Goal: Task Accomplishment & Management: Use online tool/utility

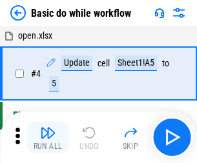
click at [48, 137] on img "button" at bounding box center [47, 132] width 15 height 15
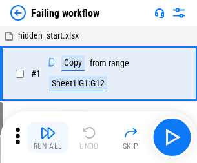
click at [48, 137] on img "button" at bounding box center [47, 132] width 15 height 15
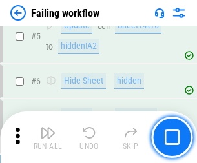
scroll to position [274, 0]
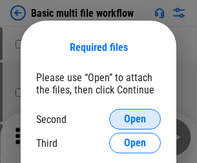
click at [135, 119] on span "Open" at bounding box center [135, 119] width 22 height 10
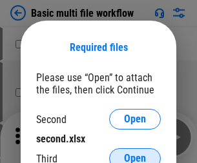
click at [135, 154] on span "Open" at bounding box center [135, 159] width 22 height 10
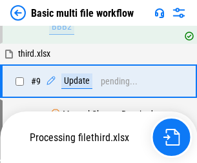
scroll to position [449, 0]
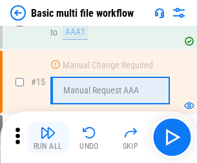
click at [48, 137] on img "button" at bounding box center [47, 132] width 15 height 15
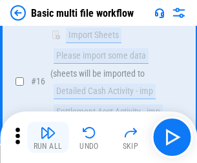
click at [48, 137] on img "button" at bounding box center [47, 132] width 15 height 15
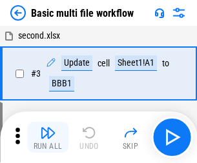
click at [48, 137] on img "button" at bounding box center [47, 132] width 15 height 15
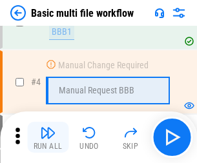
click at [48, 137] on img "button" at bounding box center [47, 132] width 15 height 15
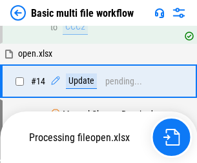
scroll to position [768, 0]
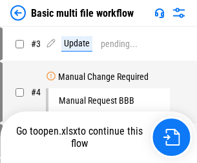
scroll to position [52, 0]
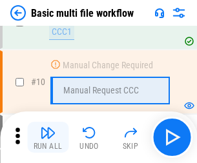
click at [48, 137] on img "button" at bounding box center [47, 132] width 15 height 15
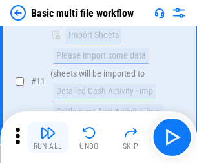
click at [48, 137] on img "button" at bounding box center [47, 132] width 15 height 15
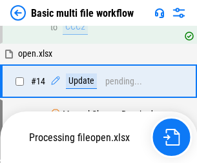
scroll to position [675, 0]
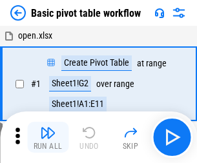
click at [48, 137] on img "button" at bounding box center [47, 132] width 15 height 15
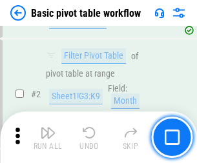
scroll to position [309, 0]
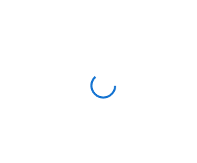
scroll to position [5, 0]
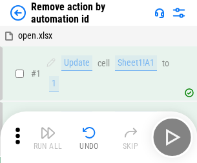
scroll to position [48, 0]
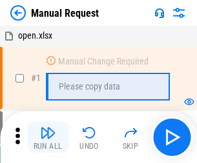
click at [48, 137] on img "button" at bounding box center [47, 132] width 15 height 15
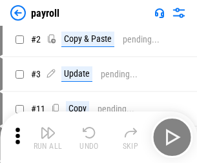
click at [48, 137] on img "button" at bounding box center [47, 132] width 15 height 15
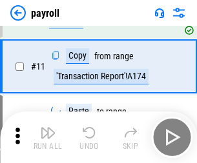
scroll to position [94, 0]
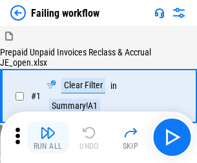
click at [48, 137] on img "button" at bounding box center [47, 132] width 15 height 15
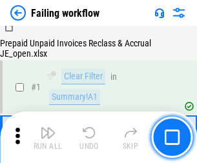
scroll to position [208, 0]
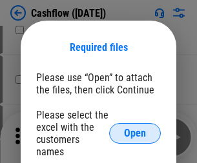
click at [135, 128] on span "Open" at bounding box center [135, 133] width 22 height 10
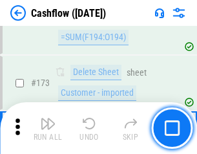
scroll to position [1366, 0]
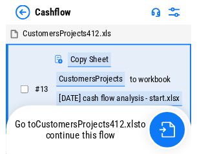
scroll to position [15, 0]
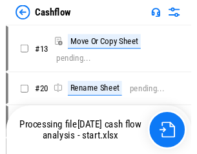
scroll to position [15, 0]
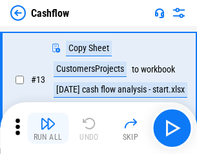
click at [48, 128] on img "button" at bounding box center [47, 123] width 15 height 15
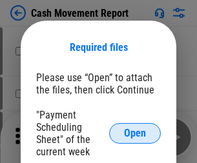
click at [135, 134] on span "Open" at bounding box center [135, 133] width 22 height 10
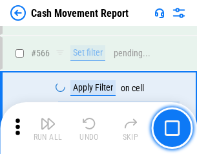
scroll to position [5915, 0]
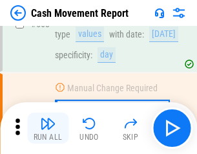
click at [48, 128] on img "button" at bounding box center [47, 123] width 15 height 15
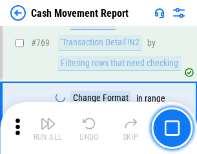
scroll to position [7172, 0]
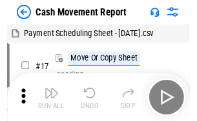
scroll to position [23, 0]
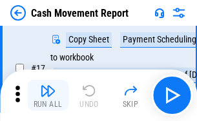
click at [48, 96] on img "button" at bounding box center [47, 90] width 15 height 15
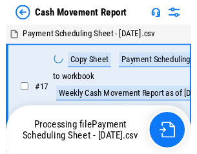
scroll to position [7, 0]
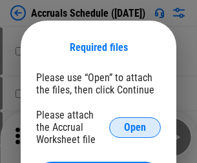
click at [135, 127] on span "Open" at bounding box center [135, 128] width 22 height 10
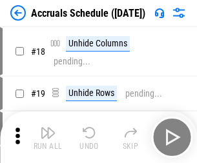
click at [48, 137] on img "button" at bounding box center [47, 132] width 15 height 15
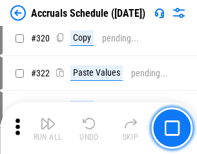
scroll to position [2401, 0]
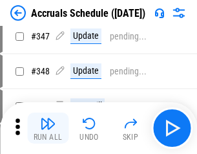
click at [48, 128] on img "button" at bounding box center [47, 123] width 15 height 15
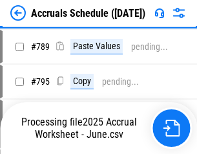
scroll to position [5422, 0]
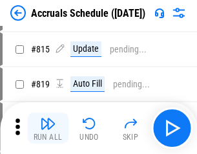
click at [48, 128] on img "button" at bounding box center [47, 123] width 15 height 15
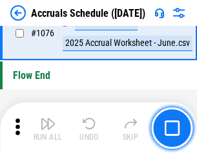
scroll to position [7730, 0]
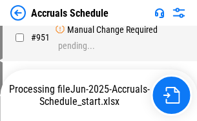
scroll to position [6190, 0]
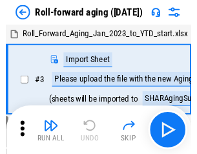
scroll to position [2, 0]
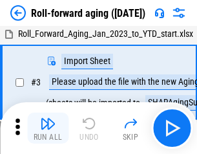
click at [48, 128] on img "button" at bounding box center [47, 123] width 15 height 15
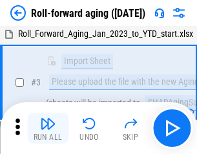
click at [48, 128] on img "button" at bounding box center [47, 123] width 15 height 15
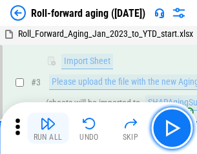
scroll to position [83, 0]
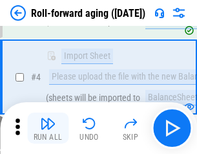
click at [48, 128] on img "button" at bounding box center [47, 123] width 15 height 15
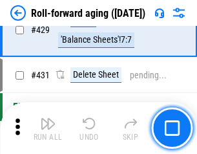
scroll to position [4476, 0]
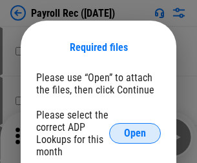
click at [135, 134] on span "Open" at bounding box center [135, 133] width 22 height 10
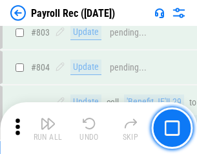
scroll to position [8200, 0]
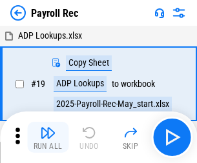
click at [48, 137] on img "button" at bounding box center [47, 132] width 15 height 15
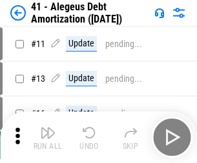
click at [48, 137] on img "button" at bounding box center [47, 132] width 15 height 15
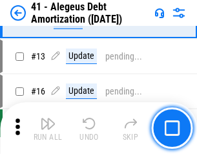
scroll to position [159, 0]
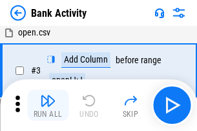
click at [48, 105] on img "button" at bounding box center [47, 100] width 15 height 15
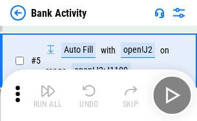
scroll to position [68, 0]
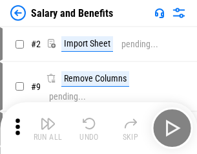
click at [48, 128] on img "button" at bounding box center [47, 123] width 15 height 15
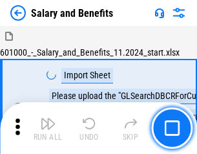
scroll to position [17, 0]
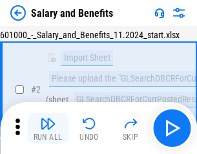
click at [48, 128] on img "button" at bounding box center [47, 123] width 15 height 15
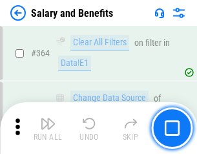
scroll to position [6078, 0]
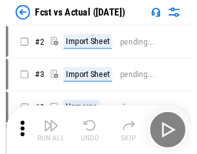
scroll to position [17, 0]
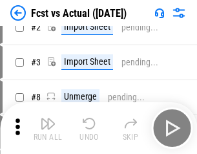
click at [48, 128] on img "button" at bounding box center [47, 123] width 15 height 15
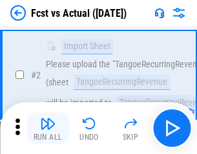
click at [48, 128] on img "button" at bounding box center [47, 123] width 15 height 15
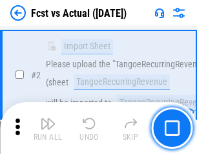
scroll to position [121, 0]
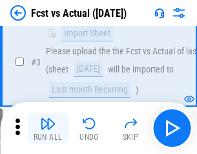
click at [48, 128] on img "button" at bounding box center [47, 123] width 15 height 15
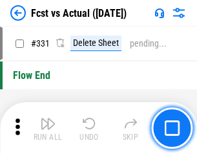
scroll to position [6178, 0]
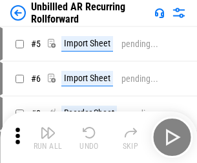
click at [48, 128] on img "button" at bounding box center [47, 132] width 15 height 15
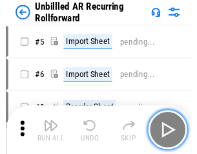
scroll to position [28, 0]
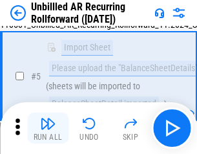
click at [48, 128] on img "button" at bounding box center [47, 123] width 15 height 15
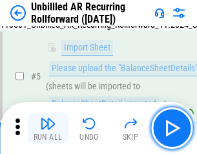
scroll to position [121, 0]
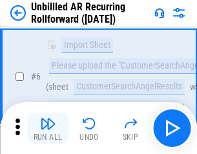
click at [48, 128] on img "button" at bounding box center [47, 123] width 15 height 15
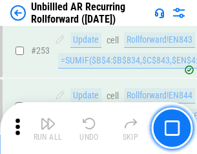
scroll to position [4384, 0]
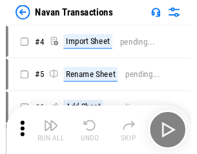
scroll to position [21, 0]
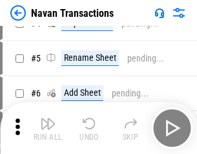
click at [48, 128] on img "button" at bounding box center [47, 123] width 15 height 15
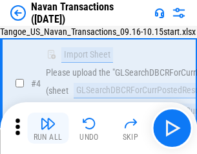
click at [48, 128] on img "button" at bounding box center [47, 123] width 15 height 15
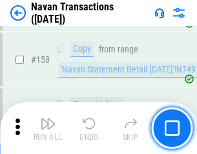
scroll to position [4184, 0]
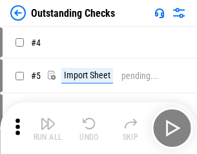
click at [48, 128] on img "button" at bounding box center [47, 123] width 15 height 15
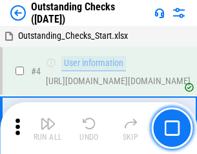
scroll to position [54, 0]
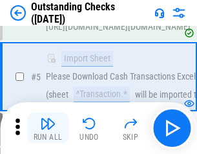
click at [48, 128] on img "button" at bounding box center [47, 123] width 15 height 15
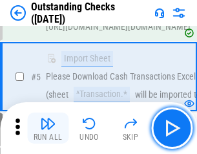
scroll to position [135, 0]
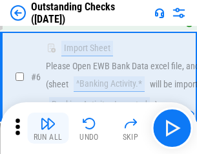
click at [48, 128] on img "button" at bounding box center [47, 123] width 15 height 15
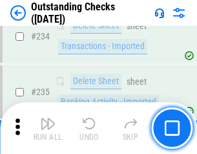
scroll to position [3919, 0]
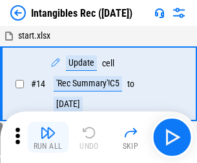
click at [48, 137] on img "button" at bounding box center [47, 132] width 15 height 15
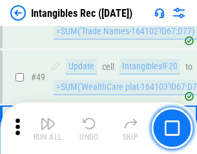
scroll to position [503, 0]
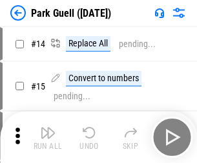
click at [48, 128] on img "button" at bounding box center [47, 132] width 15 height 15
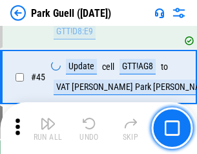
scroll to position [1614, 0]
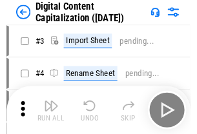
scroll to position [37, 0]
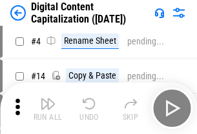
click at [48, 108] on img "button" at bounding box center [47, 103] width 15 height 15
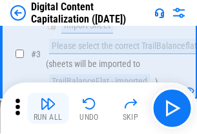
click at [48, 108] on img "button" at bounding box center [47, 103] width 15 height 15
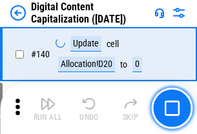
scroll to position [1369, 0]
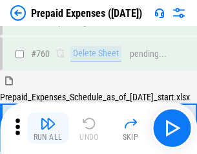
click at [48, 128] on img "button" at bounding box center [47, 123] width 15 height 15
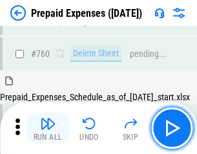
scroll to position [3577, 0]
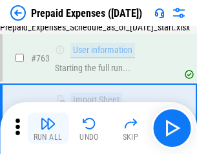
click at [48, 128] on img "button" at bounding box center [47, 123] width 15 height 15
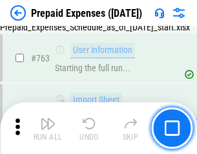
scroll to position [3653, 0]
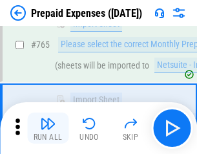
click at [48, 128] on img "button" at bounding box center [47, 123] width 15 height 15
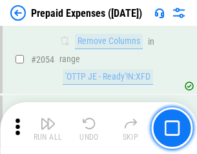
scroll to position [13491, 0]
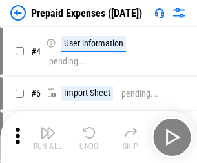
click at [48, 137] on img "button" at bounding box center [47, 132] width 15 height 15
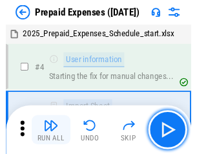
scroll to position [57, 0]
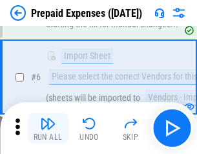
click at [48, 128] on img "button" at bounding box center [47, 123] width 15 height 15
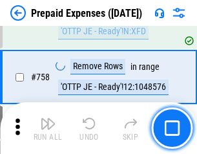
scroll to position [4599, 0]
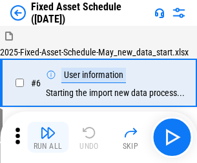
click at [48, 137] on img "button" at bounding box center [47, 132] width 15 height 15
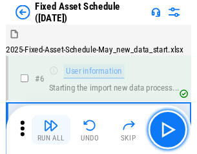
scroll to position [70, 0]
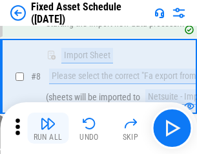
click at [48, 128] on img "button" at bounding box center [47, 123] width 15 height 15
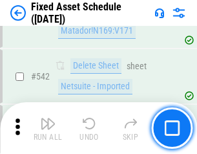
scroll to position [4601, 0]
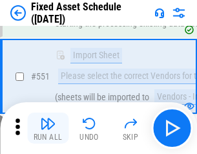
click at [48, 128] on img "button" at bounding box center [47, 123] width 15 height 15
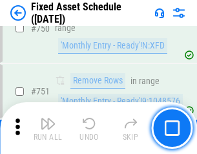
scroll to position [6292, 0]
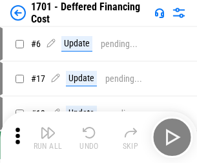
click at [48, 137] on img "button" at bounding box center [47, 132] width 15 height 15
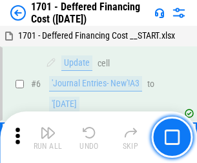
scroll to position [155, 0]
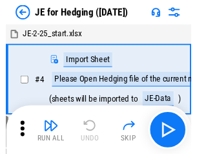
scroll to position [2, 0]
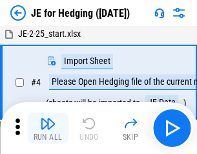
click at [48, 128] on img "button" at bounding box center [47, 123] width 15 height 15
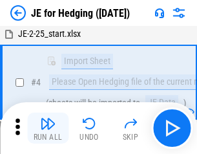
click at [48, 128] on img "button" at bounding box center [47, 123] width 15 height 15
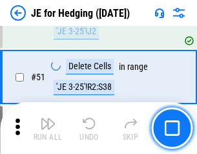
scroll to position [836, 0]
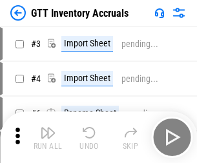
click at [48, 128] on img "button" at bounding box center [47, 132] width 15 height 15
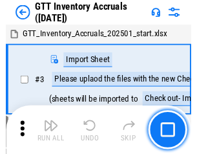
scroll to position [2, 0]
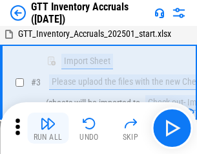
click at [48, 128] on img "button" at bounding box center [47, 123] width 15 height 15
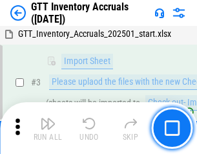
scroll to position [83, 0]
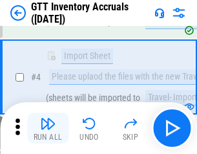
click at [48, 128] on img "button" at bounding box center [47, 123] width 15 height 15
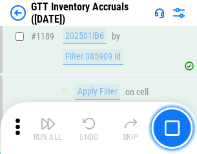
scroll to position [10539, 0]
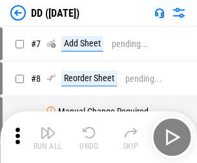
click at [48, 137] on img "button" at bounding box center [47, 132] width 15 height 15
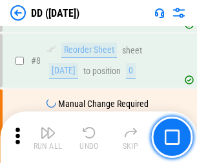
scroll to position [125, 0]
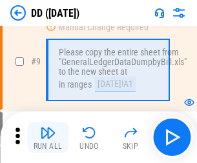
click at [48, 137] on img "button" at bounding box center [47, 132] width 15 height 15
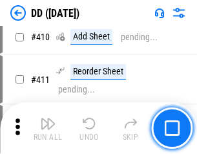
scroll to position [5775, 0]
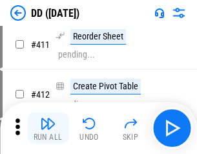
click at [48, 128] on img "button" at bounding box center [47, 123] width 15 height 15
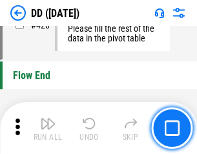
scroll to position [6177, 0]
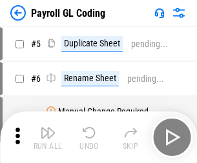
click at [48, 137] on img "button" at bounding box center [47, 132] width 15 height 15
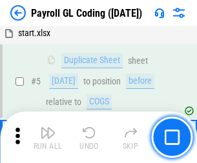
scroll to position [155, 0]
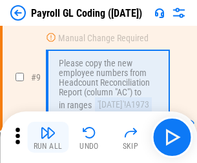
click at [48, 137] on img "button" at bounding box center [47, 132] width 15 height 15
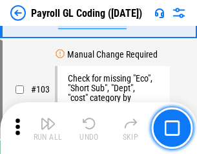
scroll to position [3028, 0]
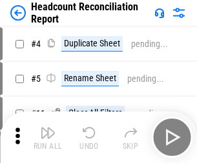
click at [48, 137] on img "button" at bounding box center [47, 132] width 15 height 15
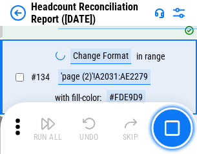
scroll to position [1551, 0]
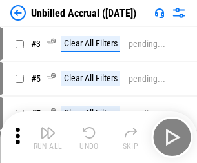
click at [48, 137] on img "button" at bounding box center [47, 132] width 15 height 15
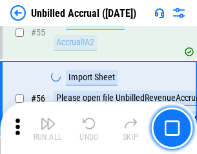
scroll to position [1347, 0]
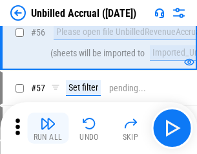
click at [48, 128] on img "button" at bounding box center [47, 123] width 15 height 15
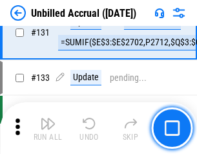
scroll to position [3844, 0]
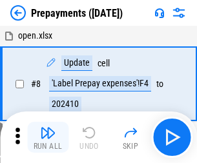
click at [48, 137] on img "button" at bounding box center [47, 132] width 15 height 15
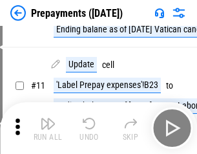
scroll to position [81, 0]
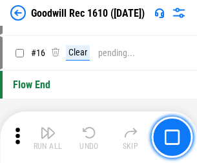
scroll to position [221, 0]
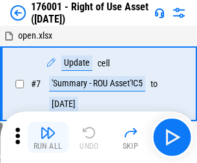
click at [48, 137] on img "button" at bounding box center [47, 132] width 15 height 15
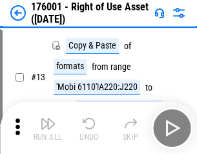
scroll to position [83, 0]
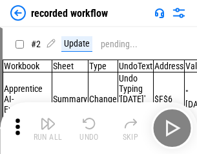
click at [48, 128] on img "button" at bounding box center [47, 123] width 15 height 15
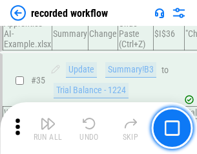
scroll to position [4034, 0]
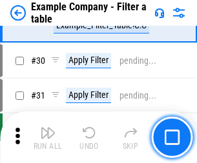
scroll to position [1181, 0]
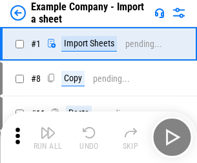
click at [48, 128] on img "button" at bounding box center [47, 132] width 15 height 15
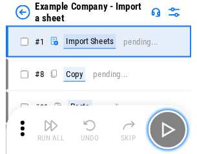
scroll to position [20, 0]
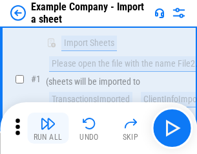
click at [48, 128] on img "button" at bounding box center [47, 123] width 15 height 15
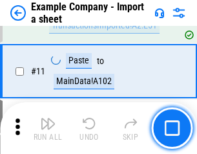
scroll to position [285, 0]
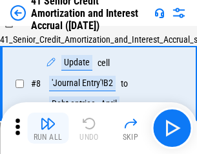
click at [48, 128] on img "button" at bounding box center [47, 123] width 15 height 15
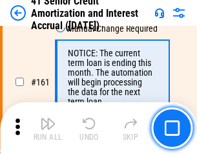
click at [48, 128] on img "button" at bounding box center [47, 123] width 15 height 15
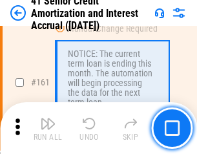
scroll to position [1380, 0]
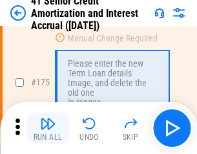
click at [48, 128] on img "button" at bounding box center [47, 123] width 15 height 15
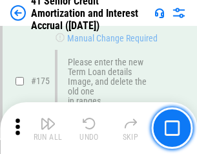
scroll to position [1511, 0]
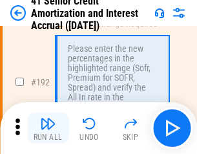
click at [48, 128] on img "button" at bounding box center [47, 123] width 15 height 15
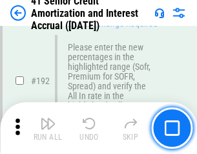
scroll to position [1647, 0]
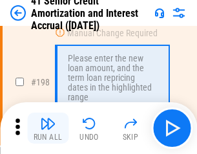
click at [48, 128] on img "button" at bounding box center [47, 123] width 15 height 15
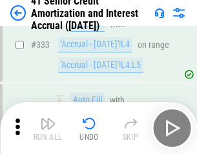
scroll to position [3297, 0]
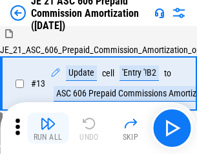
click at [48, 128] on img "button" at bounding box center [47, 123] width 15 height 15
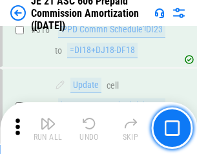
scroll to position [2410, 0]
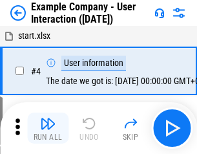
click at [48, 128] on img "button" at bounding box center [47, 123] width 15 height 15
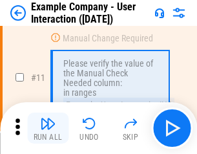
click at [48, 128] on img "button" at bounding box center [47, 123] width 15 height 15
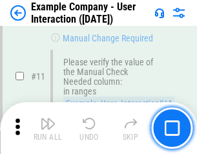
scroll to position [279, 0]
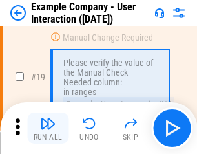
click at [48, 128] on img "button" at bounding box center [47, 123] width 15 height 15
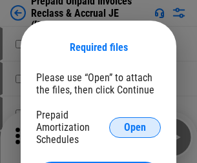
click at [135, 127] on span "Open" at bounding box center [135, 128] width 22 height 10
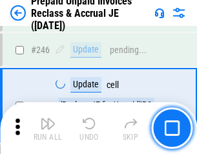
scroll to position [1742, 0]
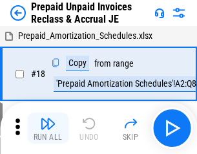
click at [48, 128] on img "button" at bounding box center [47, 123] width 15 height 15
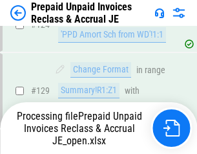
scroll to position [1123, 0]
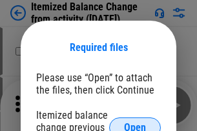
click at [135, 123] on span "Open" at bounding box center [135, 128] width 22 height 10
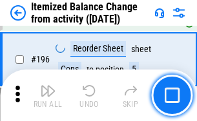
scroll to position [2484, 0]
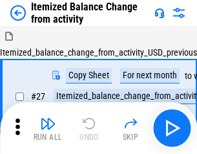
scroll to position [20, 0]
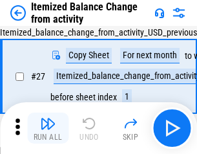
click at [48, 128] on img "button" at bounding box center [47, 123] width 15 height 15
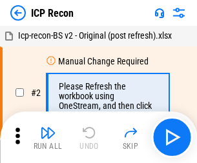
scroll to position [6, 0]
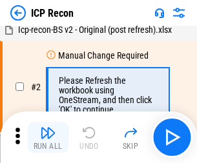
click at [48, 137] on img "button" at bounding box center [47, 132] width 15 height 15
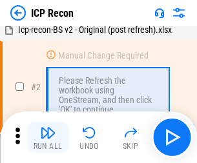
click at [48, 137] on img "button" at bounding box center [47, 132] width 15 height 15
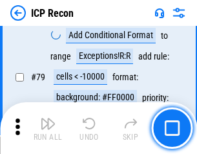
scroll to position [1265, 0]
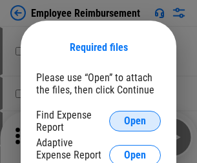
click at [135, 121] on span "Open" at bounding box center [135, 121] width 22 height 10
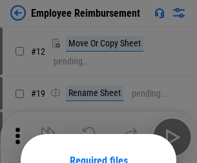
scroll to position [114, 0]
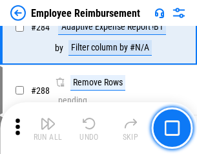
scroll to position [3508, 0]
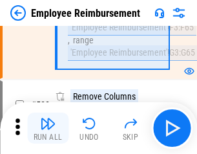
click at [48, 128] on img "button" at bounding box center [47, 123] width 15 height 15
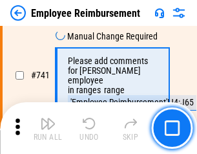
scroll to position [9055, 0]
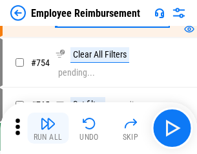
click at [48, 128] on img "button" at bounding box center [47, 123] width 15 height 15
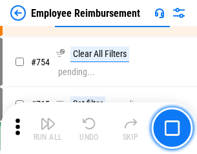
click at [48, 128] on img "button" at bounding box center [47, 123] width 15 height 15
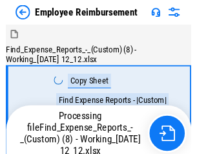
scroll to position [44, 0]
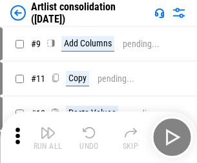
click at [48, 137] on img "button" at bounding box center [47, 132] width 15 height 15
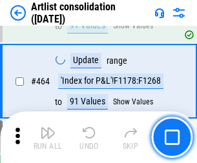
scroll to position [5651, 0]
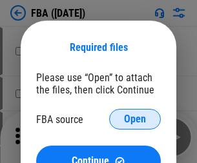
click at [135, 119] on span "Open" at bounding box center [135, 119] width 22 height 10
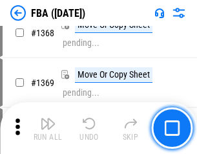
scroll to position [13861, 0]
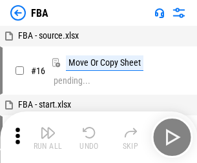
scroll to position [13, 0]
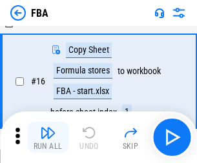
click at [48, 137] on img "button" at bounding box center [47, 132] width 15 height 15
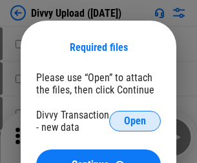
click at [135, 121] on span "Open" at bounding box center [135, 121] width 22 height 10
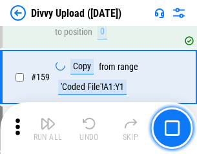
scroll to position [1337, 0]
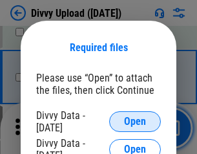
click at [135, 121] on span "Open" at bounding box center [135, 121] width 22 height 10
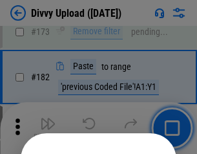
scroll to position [1449, 0]
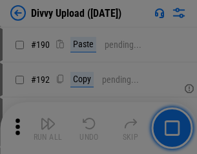
scroll to position [1629, 0]
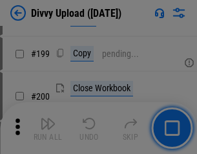
scroll to position [1877, 0]
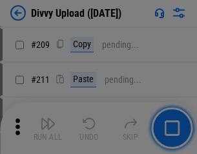
scroll to position [2192, 0]
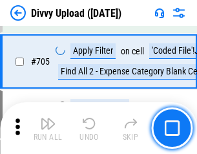
scroll to position [8829, 0]
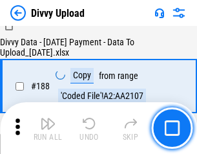
scroll to position [1519, 0]
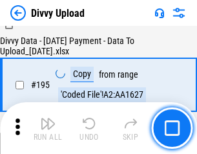
scroll to position [1804, 0]
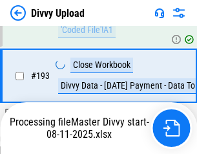
scroll to position [1729, 0]
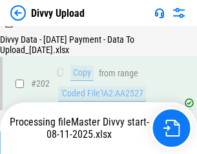
scroll to position [2088, 0]
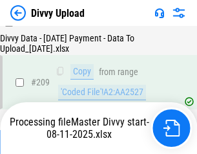
scroll to position [2373, 0]
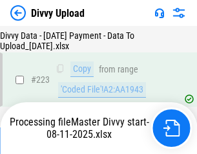
scroll to position [2942, 0]
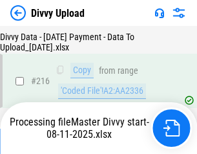
scroll to position [2668, 0]
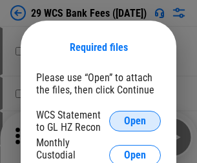
click at [135, 121] on span "Open" at bounding box center [135, 121] width 22 height 10
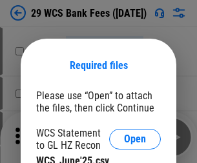
scroll to position [18, 0]
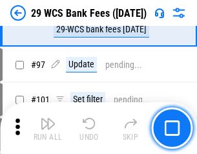
scroll to position [1258, 0]
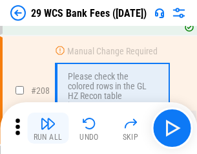
click at [48, 128] on img "button" at bounding box center [47, 123] width 15 height 15
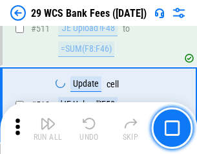
scroll to position [6494, 0]
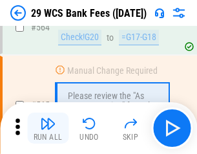
click at [48, 128] on img "button" at bounding box center [47, 123] width 15 height 15
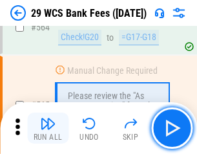
scroll to position [6980, 0]
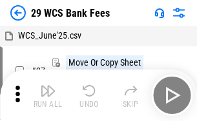
scroll to position [23, 0]
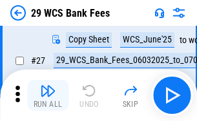
click at [48, 96] on img "button" at bounding box center [47, 90] width 15 height 15
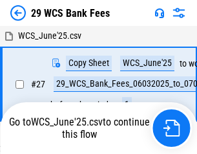
scroll to position [7, 0]
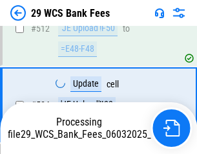
scroll to position [6890, 0]
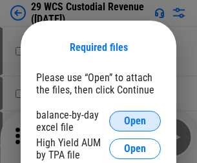
click at [135, 121] on span "Open" at bounding box center [135, 121] width 22 height 10
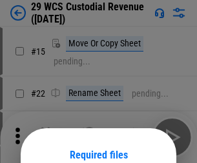
scroll to position [108, 0]
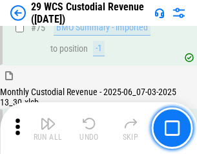
scroll to position [1348, 0]
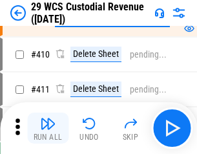
click at [48, 128] on img "button" at bounding box center [47, 123] width 15 height 15
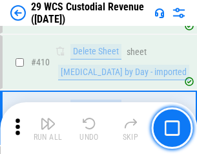
scroll to position [6164, 0]
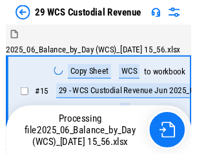
scroll to position [31, 0]
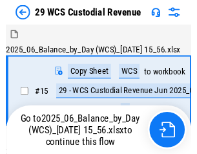
scroll to position [24, 0]
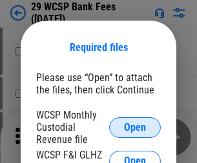
click at [135, 127] on span "Open" at bounding box center [135, 128] width 22 height 10
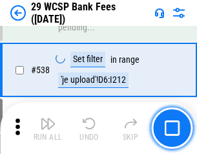
scroll to position [4959, 0]
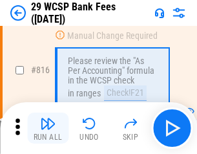
click at [48, 128] on img "button" at bounding box center [47, 123] width 15 height 15
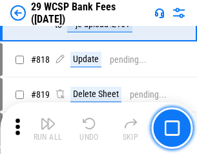
scroll to position [7829, 0]
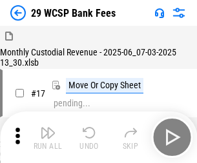
click at [48, 128] on img "button" at bounding box center [47, 132] width 15 height 15
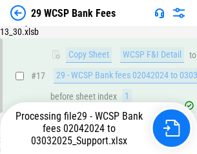
scroll to position [227, 0]
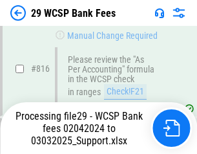
scroll to position [7936, 0]
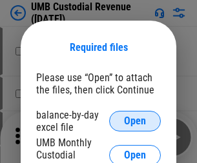
click at [135, 121] on span "Open" at bounding box center [135, 121] width 22 height 10
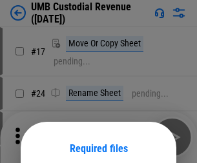
scroll to position [101, 0]
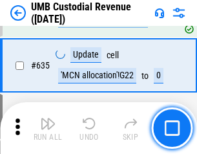
scroll to position [6754, 0]
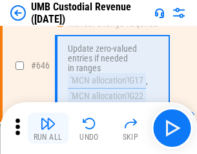
click at [48, 128] on img "button" at bounding box center [47, 123] width 15 height 15
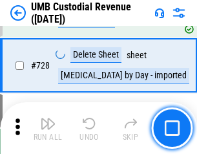
scroll to position [7962, 0]
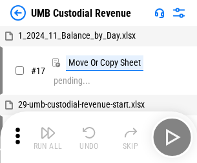
scroll to position [10, 0]
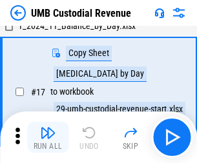
click at [48, 137] on img "button" at bounding box center [47, 132] width 15 height 15
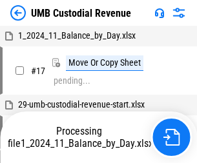
scroll to position [10, 0]
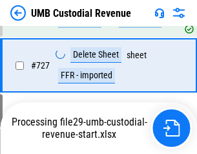
scroll to position [7932, 0]
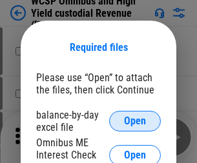
click at [135, 121] on span "Open" at bounding box center [135, 121] width 22 height 10
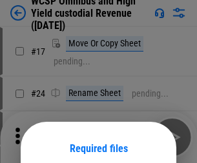
scroll to position [101, 0]
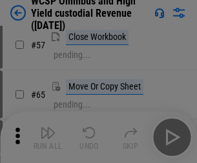
scroll to position [563, 0]
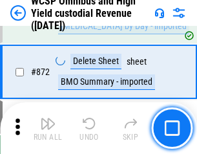
scroll to position [10923, 0]
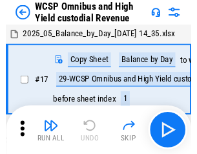
scroll to position [7, 0]
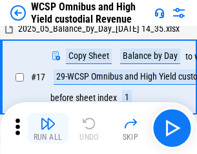
click at [48, 128] on img "button" at bounding box center [47, 123] width 15 height 15
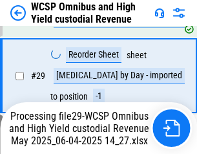
scroll to position [268, 0]
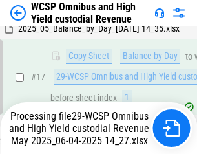
scroll to position [268, 0]
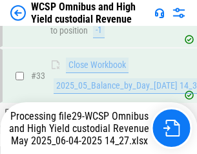
scroll to position [639, 0]
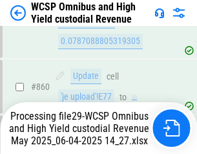
scroll to position [10894, 0]
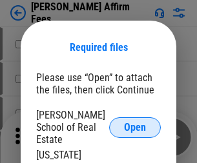
click at [135, 123] on span "Open" at bounding box center [135, 128] width 22 height 10
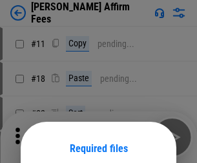
scroll to position [101, 0]
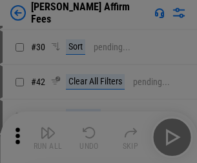
scroll to position [263, 0]
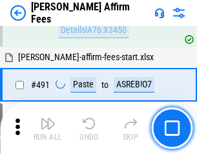
scroll to position [3509, 0]
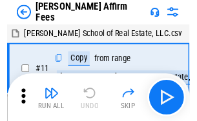
scroll to position [13, 0]
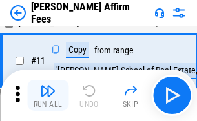
click at [48, 96] on img "button" at bounding box center [47, 90] width 15 height 15
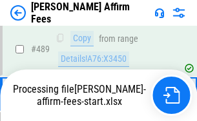
scroll to position [3385, 0]
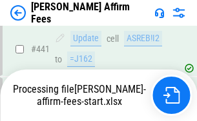
scroll to position [3385, 0]
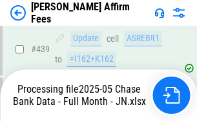
scroll to position [3385, 0]
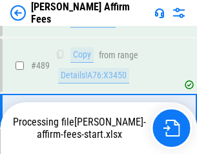
scroll to position [3369, 0]
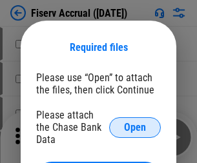
click at [135, 123] on span "Open" at bounding box center [135, 128] width 22 height 10
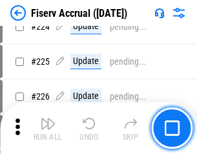
scroll to position [3492, 0]
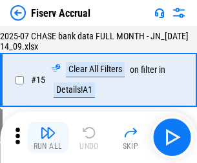
click at [48, 137] on img "button" at bounding box center [47, 132] width 15 height 15
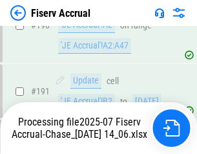
scroll to position [3477, 0]
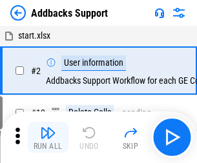
click at [48, 128] on img "button" at bounding box center [47, 132] width 15 height 15
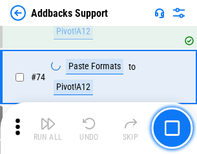
scroll to position [940, 0]
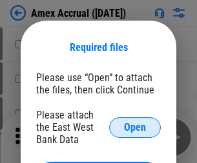
click at [135, 127] on span "Open" at bounding box center [135, 128] width 22 height 10
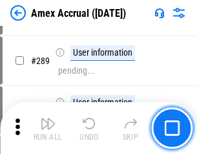
scroll to position [3534, 0]
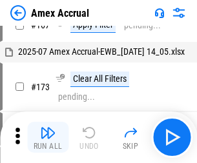
click at [48, 137] on img "button" at bounding box center [47, 132] width 15 height 15
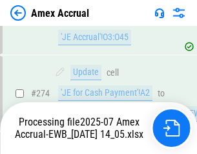
scroll to position [3846, 0]
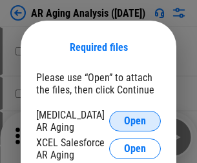
click at [135, 119] on span "Open" at bounding box center [135, 121] width 22 height 10
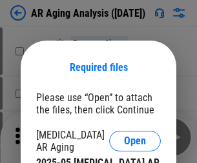
scroll to position [20, 0]
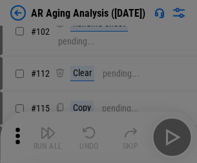
scroll to position [177, 0]
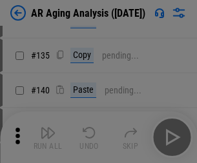
scroll to position [389, 0]
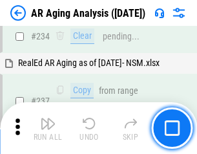
scroll to position [2001, 0]
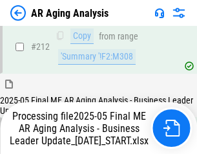
scroll to position [1941, 0]
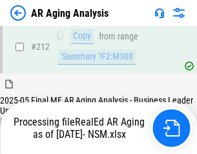
scroll to position [1930, 0]
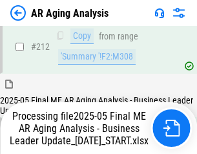
scroll to position [1986, 0]
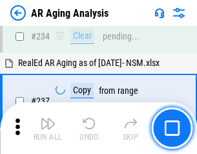
scroll to position [1986, 0]
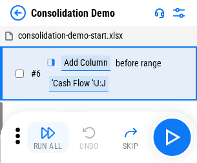
click at [48, 137] on img "button" at bounding box center [47, 132] width 15 height 15
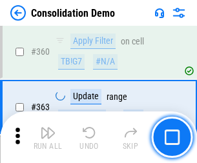
scroll to position [4326, 0]
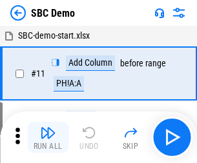
click at [48, 137] on img "button" at bounding box center [47, 132] width 15 height 15
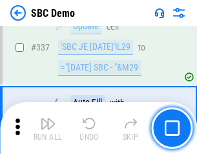
scroll to position [3395, 0]
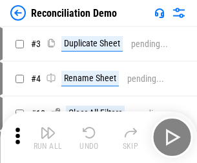
click at [48, 137] on img "button" at bounding box center [47, 132] width 15 height 15
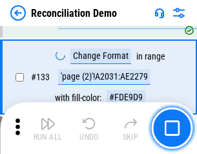
scroll to position [1533, 0]
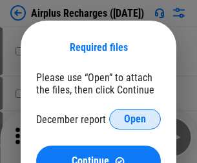
click at [135, 119] on span "Open" at bounding box center [135, 119] width 22 height 10
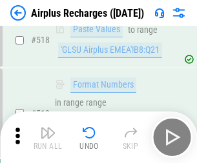
scroll to position [5554, 0]
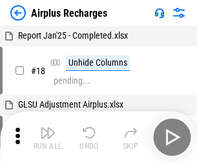
click at [48, 137] on img "button" at bounding box center [47, 132] width 15 height 15
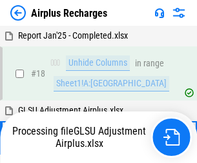
scroll to position [57, 0]
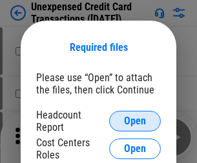
click at [135, 121] on span "Open" at bounding box center [135, 121] width 22 height 10
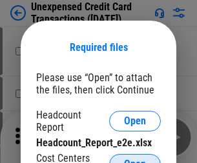
click at [135, 159] on span "Open" at bounding box center [135, 164] width 22 height 10
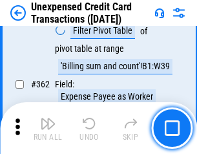
scroll to position [3319, 0]
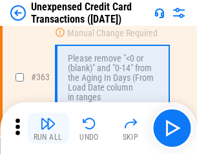
click at [48, 128] on img "button" at bounding box center [47, 123] width 15 height 15
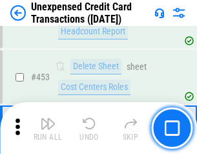
scroll to position [4402, 0]
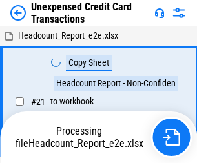
scroll to position [20, 0]
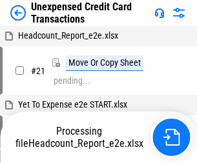
scroll to position [210, 0]
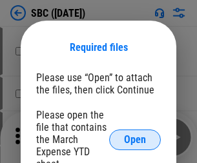
click at [135, 139] on span "Open" at bounding box center [135, 140] width 22 height 10
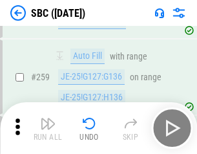
scroll to position [2522, 0]
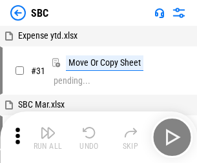
scroll to position [13, 0]
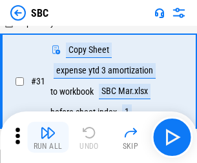
click at [48, 137] on img "button" at bounding box center [47, 132] width 15 height 15
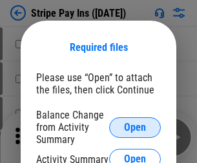
click at [135, 127] on span "Open" at bounding box center [135, 128] width 22 height 10
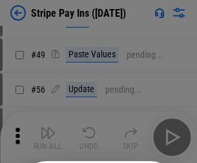
scroll to position [234, 0]
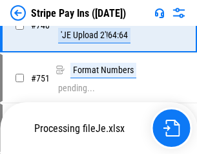
scroll to position [6691, 0]
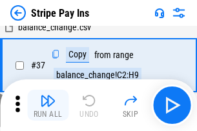
click at [48, 105] on img "button" at bounding box center [47, 100] width 15 height 15
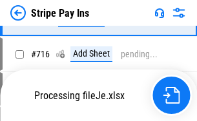
scroll to position [6663, 0]
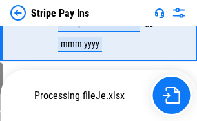
scroll to position [6663, 0]
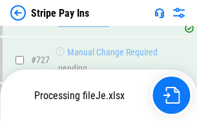
scroll to position [6663, 0]
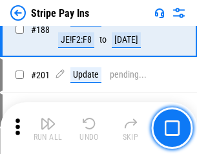
scroll to position [1838, 0]
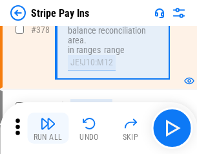
click at [48, 128] on img "button" at bounding box center [47, 123] width 15 height 15
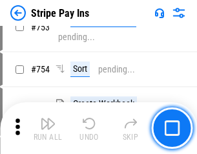
scroll to position [6646, 0]
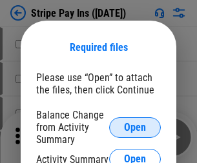
click at [135, 127] on span "Open" at bounding box center [135, 128] width 22 height 10
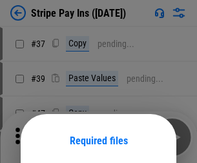
scroll to position [94, 0]
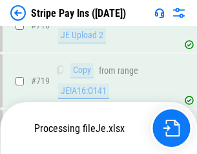
scroll to position [6691, 0]
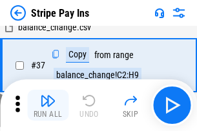
click at [48, 105] on img "button" at bounding box center [47, 100] width 15 height 15
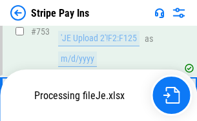
scroll to position [6663, 0]
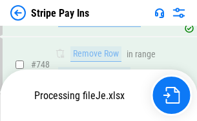
scroll to position [6663, 0]
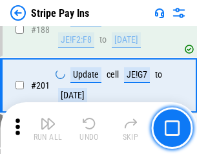
scroll to position [1838, 0]
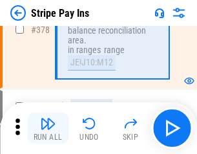
click at [48, 128] on img "button" at bounding box center [47, 123] width 15 height 15
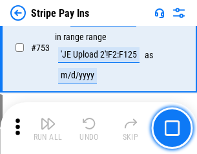
scroll to position [6646, 0]
